Goal: Information Seeking & Learning: Learn about a topic

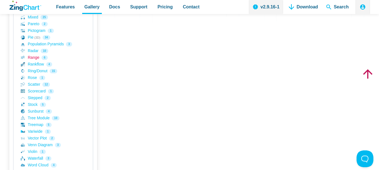
scroll to position [225, 0]
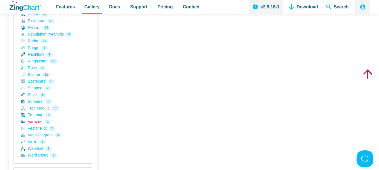
click at [36, 122] on link "Variwide 1" at bounding box center [53, 122] width 65 height 7
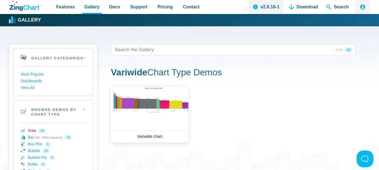
click at [27, 129] on link "Area 24" at bounding box center [53, 131] width 65 height 7
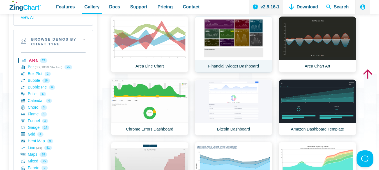
scroll to position [84, 0]
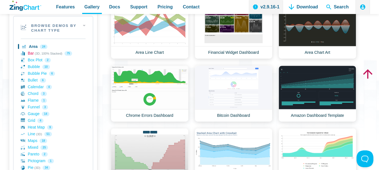
click at [31, 55] on link "Bar (3D, 100% Stacked) 75" at bounding box center [53, 53] width 65 height 7
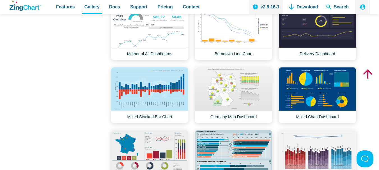
scroll to position [1039, 0]
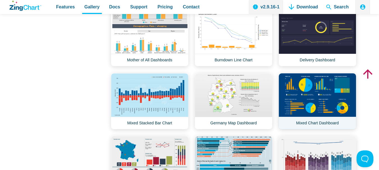
click at [326, 95] on link "Mixed Chart Dashboard" at bounding box center [318, 101] width 78 height 56
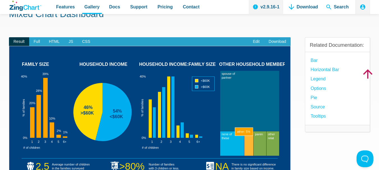
scroll to position [28, 0]
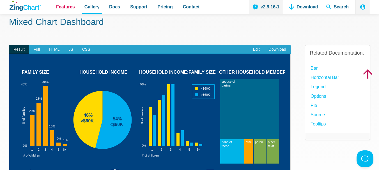
click at [63, 5] on span "Features" at bounding box center [65, 7] width 19 height 8
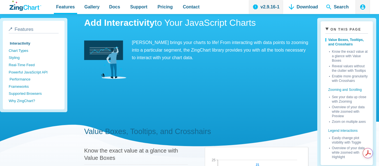
scroll to position [28, 0]
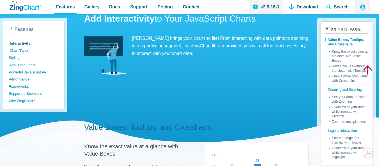
click at [16, 50] on link "Chart Types" at bounding box center [35, 50] width 50 height 7
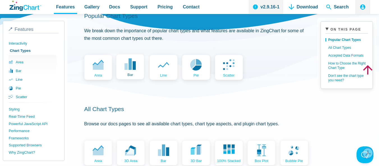
click at [138, 63] on link "bar" at bounding box center [130, 66] width 28 height 25
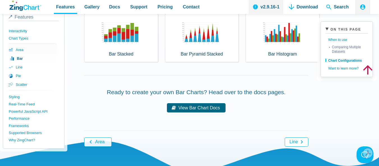
scroll to position [421, 0]
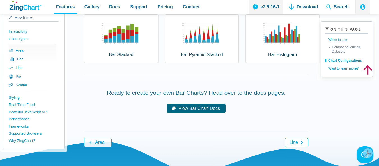
click at [188, 111] on link "View Bar Chart Docs" at bounding box center [196, 108] width 59 height 9
